Goal: Task Accomplishment & Management: Manage account settings

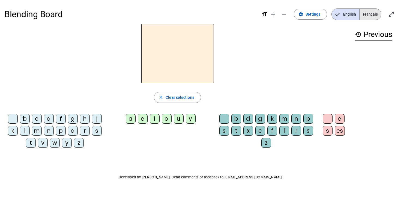
click at [366, 14] on span "Français" at bounding box center [371, 14] width 22 height 11
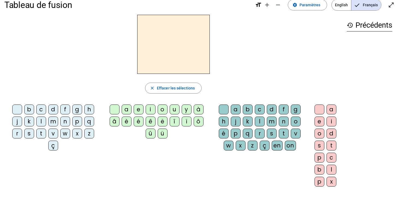
scroll to position [10, 0]
click at [40, 109] on div "c" at bounding box center [41, 109] width 10 height 10
click at [64, 121] on div "n" at bounding box center [65, 121] width 10 height 10
click at [42, 109] on div "c" at bounding box center [41, 109] width 10 height 10
click at [224, 120] on div "h" at bounding box center [224, 121] width 10 height 10
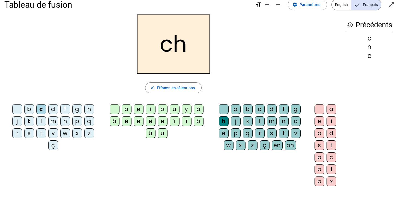
click at [137, 119] on div "é" at bounding box center [139, 121] width 10 height 10
click at [138, 121] on div "é" at bounding box center [139, 121] width 10 height 10
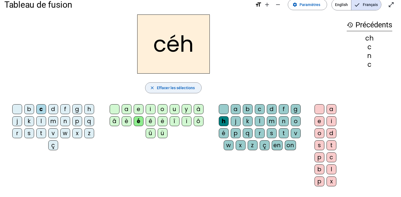
click at [197, 89] on span "button" at bounding box center [174, 87] width 56 height 13
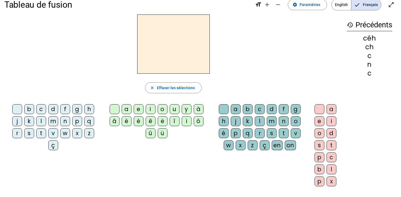
click at [40, 107] on div "c" at bounding box center [41, 109] width 10 height 10
click at [224, 120] on div "h" at bounding box center [224, 121] width 10 height 10
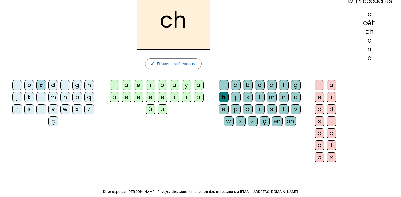
scroll to position [33, 0]
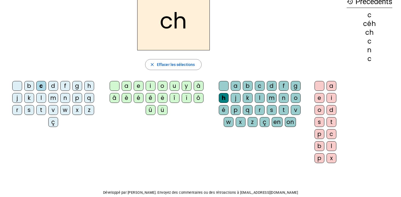
click at [319, 97] on div "e" at bounding box center [320, 98] width 10 height 10
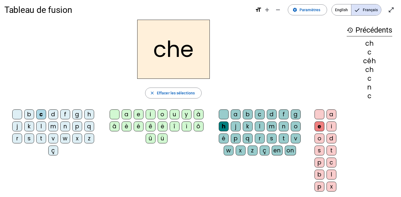
scroll to position [4, 0]
click at [332, 114] on div "a" at bounding box center [332, 115] width 10 height 10
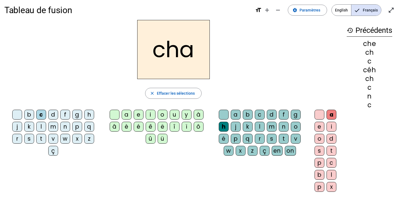
click at [334, 126] on div "i" at bounding box center [332, 127] width 10 height 10
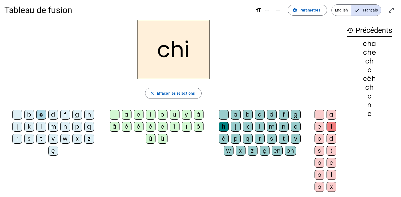
click at [330, 138] on div "d" at bounding box center [332, 139] width 10 height 10
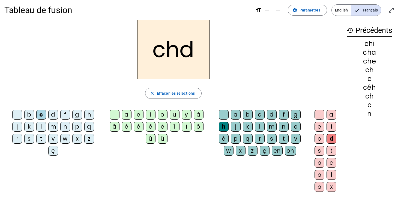
click at [327, 138] on div "d" at bounding box center [332, 139] width 10 height 10
click at [321, 139] on div "o" at bounding box center [320, 139] width 10 height 10
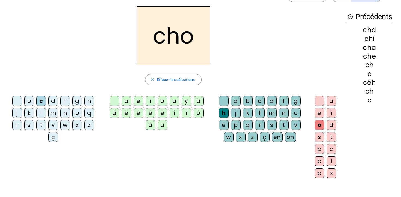
scroll to position [19, 0]
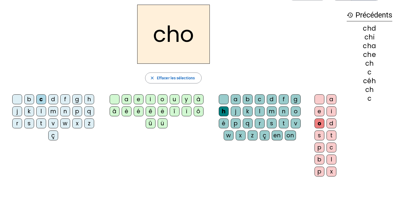
click at [172, 98] on div "u" at bounding box center [175, 99] width 10 height 10
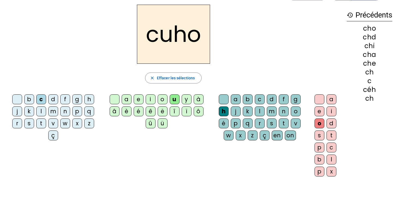
click at [183, 40] on h2 "cuho" at bounding box center [173, 34] width 73 height 59
click at [171, 81] on span "button" at bounding box center [174, 77] width 56 height 13
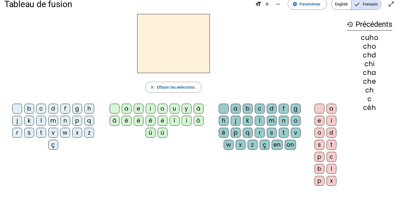
scroll to position [0, 0]
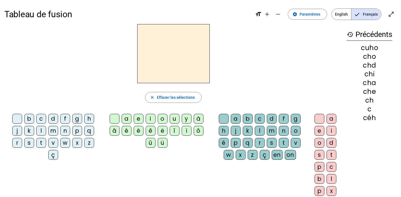
click at [49, 142] on div "v" at bounding box center [53, 143] width 10 height 10
click at [126, 117] on div "a" at bounding box center [127, 119] width 10 height 10
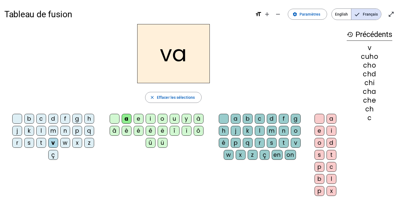
click at [261, 119] on div "c" at bounding box center [260, 119] width 10 height 10
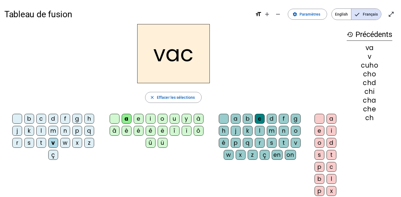
click at [223, 132] on div "h" at bounding box center [224, 131] width 10 height 10
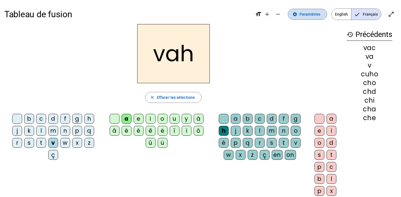
click at [313, 10] on span at bounding box center [307, 14] width 39 height 13
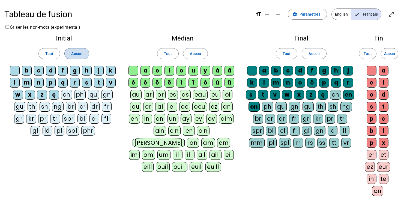
click at [78, 55] on span "Aucun" at bounding box center [76, 53] width 11 height 7
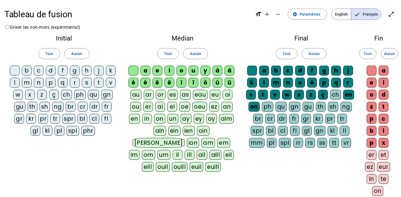
click at [67, 96] on div "ch" at bounding box center [66, 95] width 11 height 10
click at [231, 82] on div "ü" at bounding box center [230, 83] width 10 height 10
click at [220, 82] on div "û" at bounding box center [218, 83] width 10 height 10
click at [204, 83] on div "ô" at bounding box center [206, 83] width 10 height 10
click at [193, 81] on div "ï" at bounding box center [194, 83] width 10 height 10
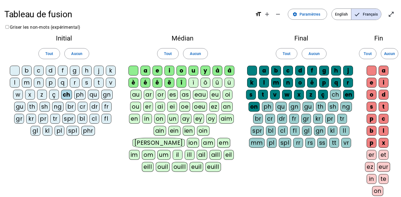
click at [179, 81] on div "î" at bounding box center [182, 83] width 10 height 10
click at [169, 82] on div "ë" at bounding box center [170, 83] width 10 height 10
click at [159, 82] on div "ê" at bounding box center [158, 83] width 10 height 10
click at [146, 83] on div "é" at bounding box center [146, 83] width 10 height 10
click at [133, 82] on div "è" at bounding box center [134, 83] width 10 height 10
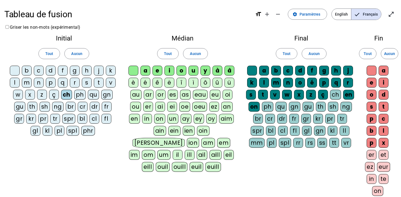
click at [218, 70] on div "à" at bounding box center [218, 71] width 10 height 10
click at [227, 69] on div "â" at bounding box center [230, 71] width 10 height 10
click at [202, 70] on div "y" at bounding box center [206, 71] width 10 height 10
click at [107, 84] on div "v" at bounding box center [111, 83] width 10 height 10
click at [97, 86] on div "t" at bounding box center [99, 83] width 10 height 10
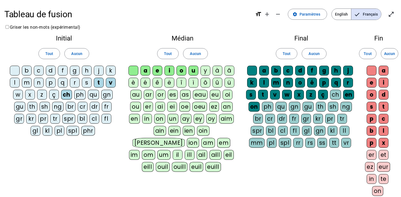
click at [88, 83] on div "s" at bounding box center [87, 83] width 10 height 10
click at [338, 97] on div "ch" at bounding box center [335, 95] width 11 height 10
click at [371, 155] on div "er" at bounding box center [372, 155] width 10 height 10
click at [385, 153] on div "et" at bounding box center [384, 155] width 10 height 10
click at [383, 141] on div "x" at bounding box center [384, 143] width 10 height 10
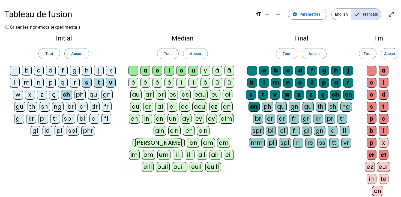
click at [387, 142] on div "x" at bounding box center [384, 143] width 10 height 10
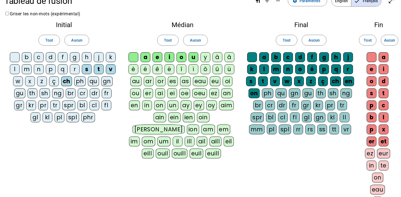
click at [381, 177] on div "on" at bounding box center [378, 177] width 11 height 10
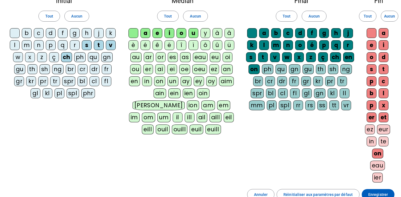
scroll to position [36, 0]
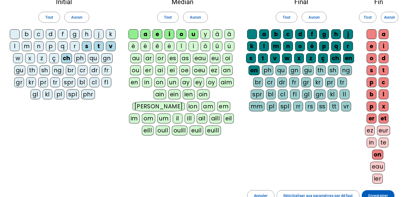
click at [370, 131] on div "ez" at bounding box center [370, 130] width 10 height 10
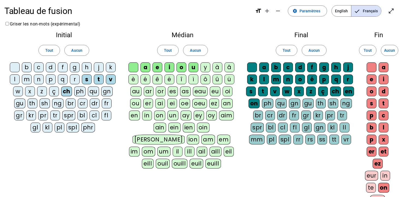
scroll to position [2, 0]
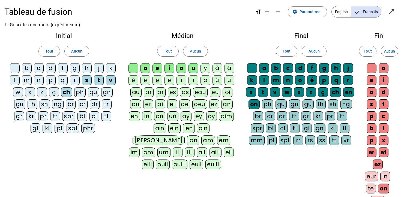
click at [159, 114] on div "on" at bounding box center [159, 116] width 11 height 10
click at [137, 104] on div "ou" at bounding box center [135, 104] width 11 height 10
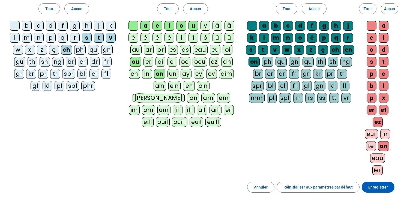
scroll to position [45, 0]
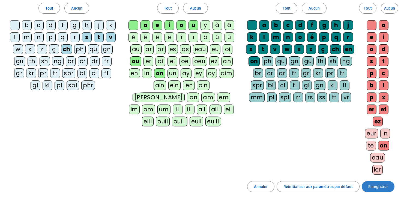
click at [378, 185] on span "Enregistrer" at bounding box center [379, 186] width 20 height 7
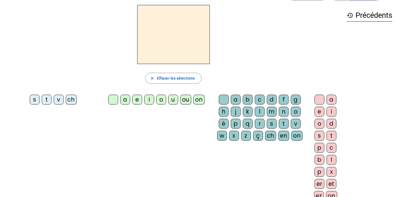
scroll to position [11, 0]
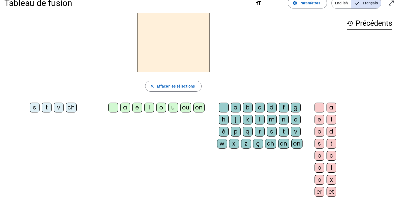
click at [60, 107] on div "v" at bounding box center [59, 107] width 10 height 10
click at [126, 104] on div "a" at bounding box center [125, 107] width 10 height 10
click at [270, 144] on div "ch" at bounding box center [270, 143] width 11 height 10
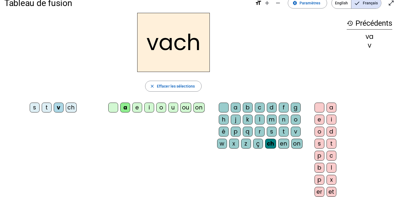
click at [318, 120] on div "e" at bounding box center [320, 119] width 10 height 10
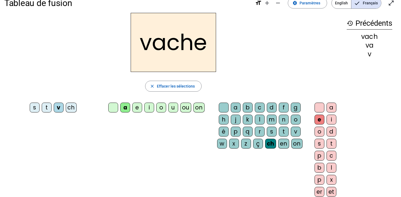
click at [36, 104] on div "s" at bounding box center [35, 107] width 10 height 10
click at [45, 103] on div "t" at bounding box center [47, 107] width 10 height 10
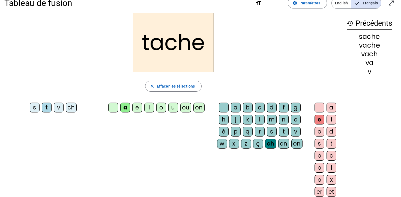
click at [72, 106] on div "ch" at bounding box center [71, 107] width 11 height 10
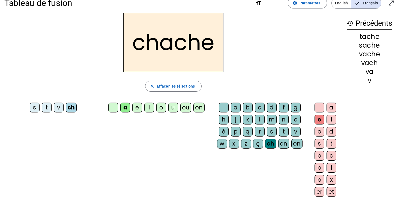
click at [70, 108] on div "ch" at bounding box center [71, 107] width 11 height 10
click at [48, 108] on div "t" at bounding box center [47, 107] width 10 height 10
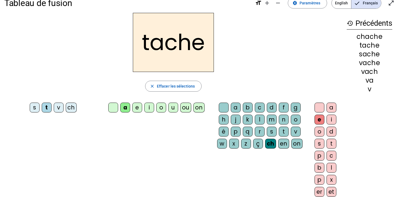
click at [152, 108] on div "i" at bounding box center [149, 107] width 10 height 10
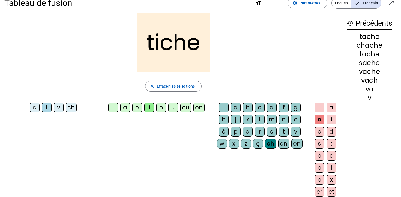
click at [59, 107] on div "v" at bounding box center [59, 107] width 10 height 10
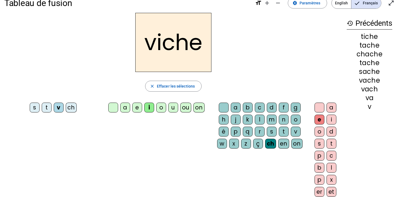
click at [37, 105] on div "s" at bounding box center [35, 107] width 10 height 10
click at [76, 107] on div "ch" at bounding box center [71, 107] width 11 height 10
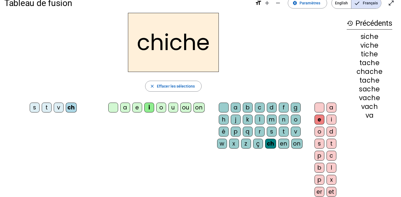
click at [71, 105] on div "ch" at bounding box center [71, 107] width 11 height 10
click at [61, 104] on div "v" at bounding box center [59, 107] width 10 height 10
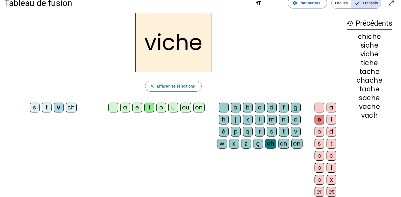
click at [47, 105] on div "t" at bounding box center [47, 107] width 10 height 10
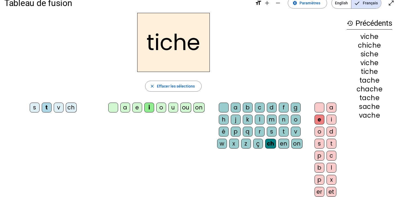
click at [37, 109] on div "s" at bounding box center [35, 107] width 10 height 10
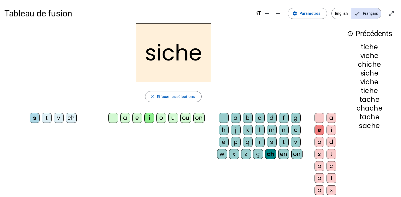
scroll to position [0, 0]
